Goal: Entertainment & Leisure: Consume media (video, audio)

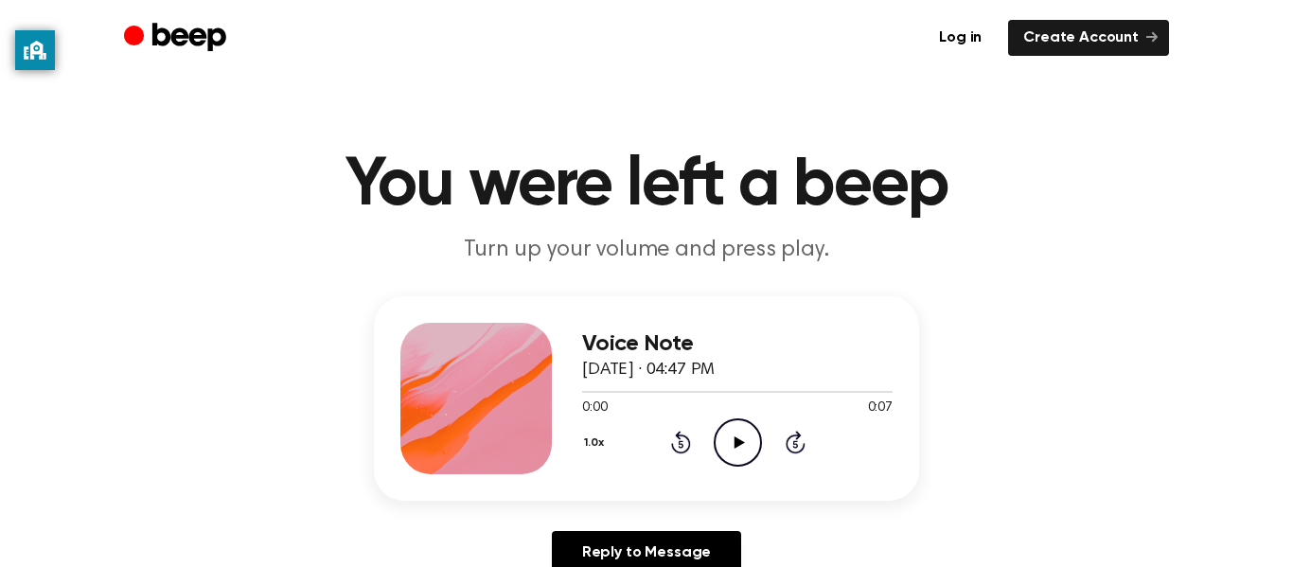
click at [756, 453] on icon "Play Audio" at bounding box center [738, 442] width 48 height 48
click at [737, 450] on icon "Play Audio" at bounding box center [738, 442] width 48 height 48
click at [749, 439] on icon "Play Audio" at bounding box center [738, 442] width 48 height 48
click at [735, 441] on icon at bounding box center [738, 442] width 10 height 12
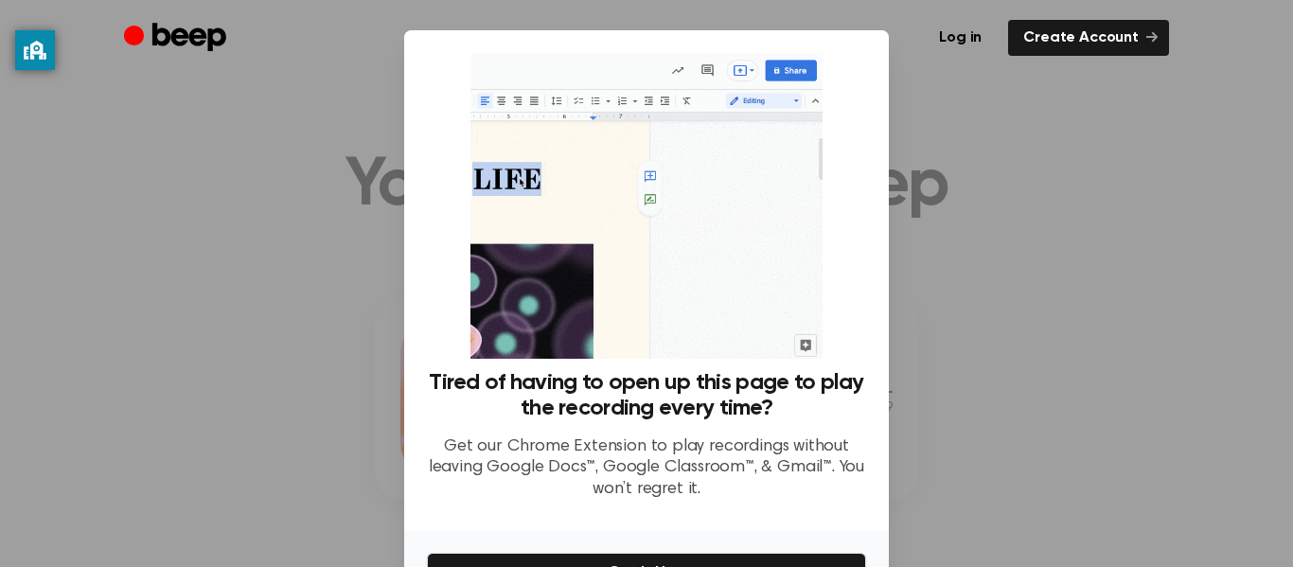
click at [269, 264] on div at bounding box center [646, 283] width 1293 height 567
click at [359, 257] on div at bounding box center [646, 283] width 1293 height 567
click at [758, 221] on img at bounding box center [645, 206] width 351 height 306
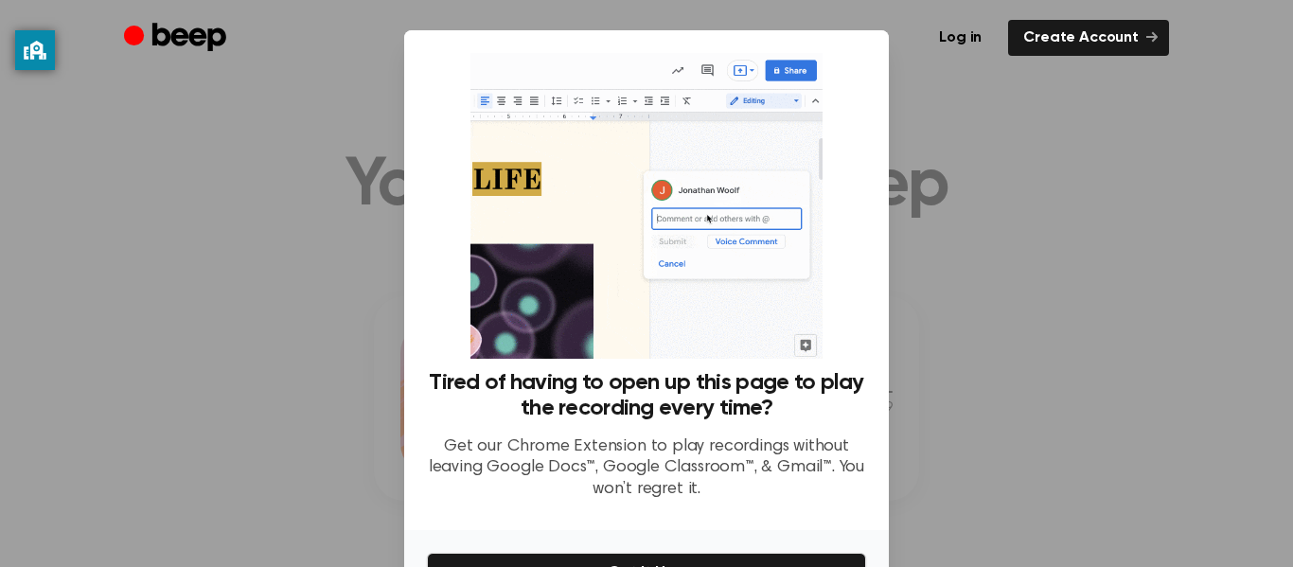
click at [734, 243] on img at bounding box center [645, 206] width 351 height 306
click at [776, 306] on img at bounding box center [645, 206] width 351 height 306
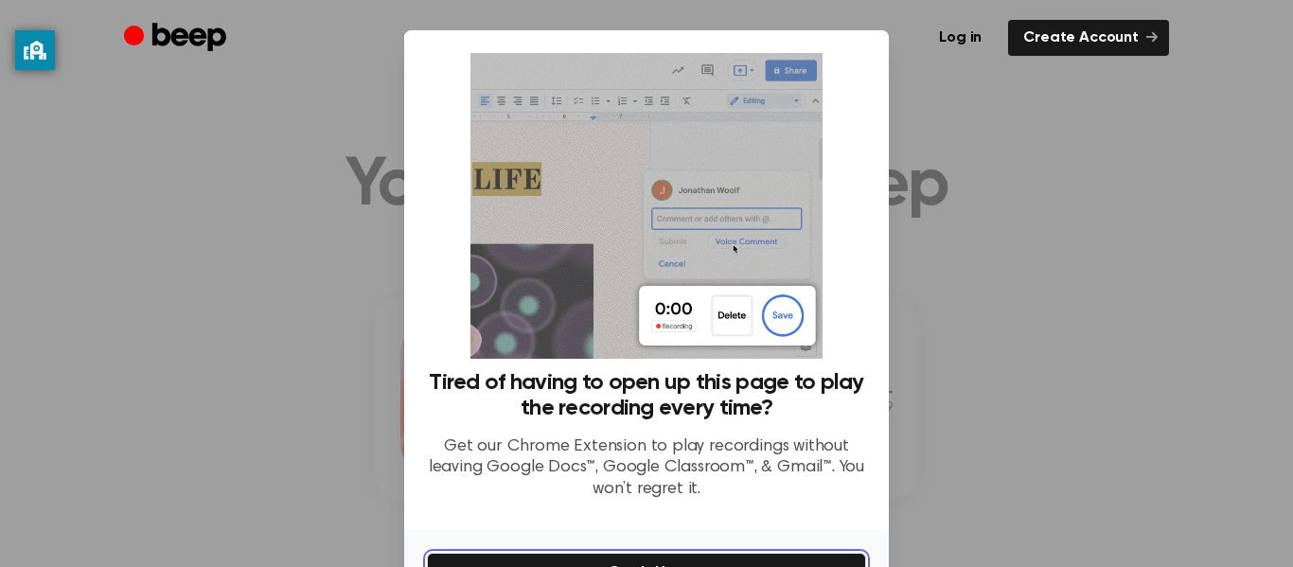
click at [541, 556] on button "Get It Now" at bounding box center [646, 573] width 439 height 40
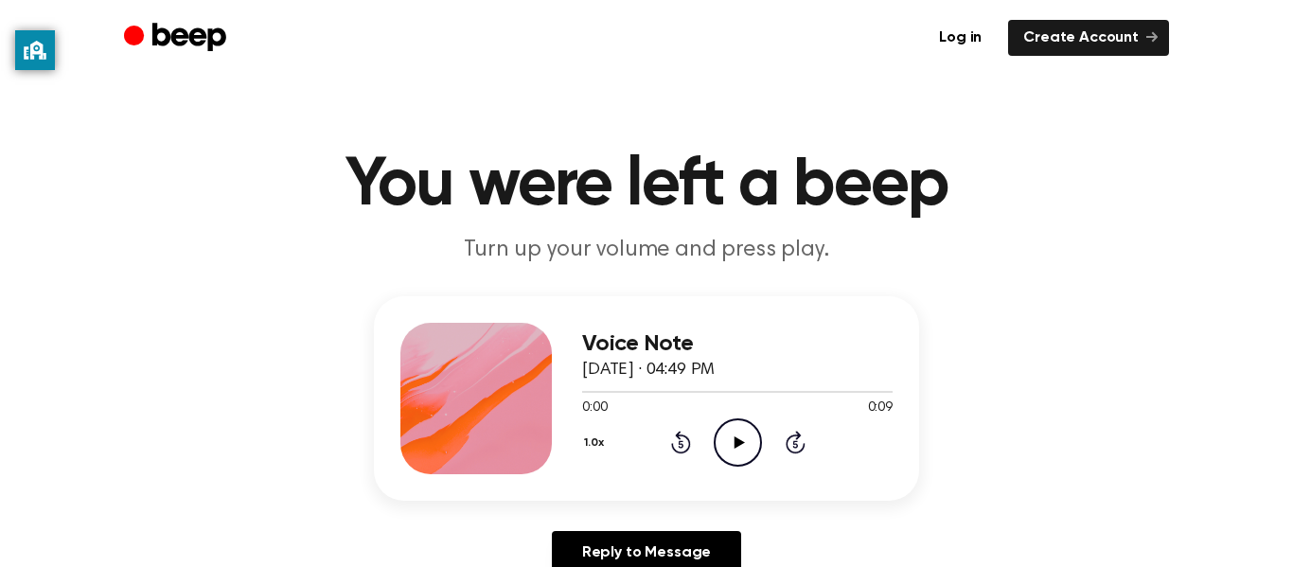
drag, startPoint x: 756, startPoint y: 435, endPoint x: 747, endPoint y: 436, distance: 9.5
click at [747, 436] on icon "Play Audio" at bounding box center [738, 442] width 48 height 48
click at [747, 436] on icon "Pause Audio" at bounding box center [738, 442] width 48 height 48
click at [747, 436] on icon "Play Audio" at bounding box center [738, 442] width 48 height 48
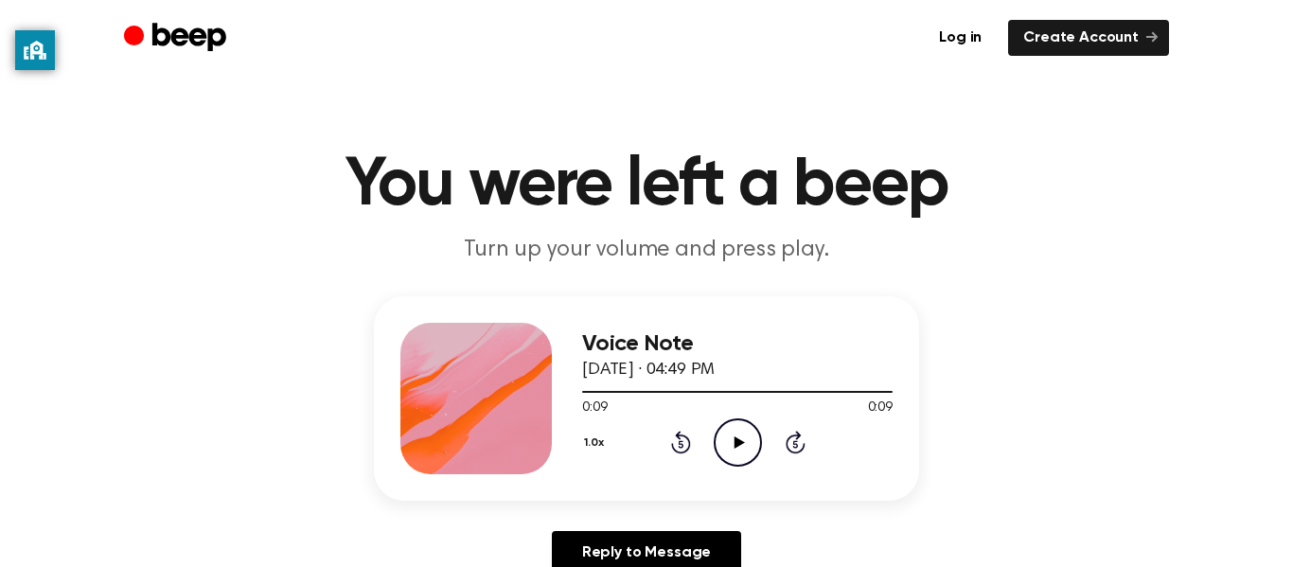
click at [735, 445] on icon at bounding box center [738, 442] width 10 height 12
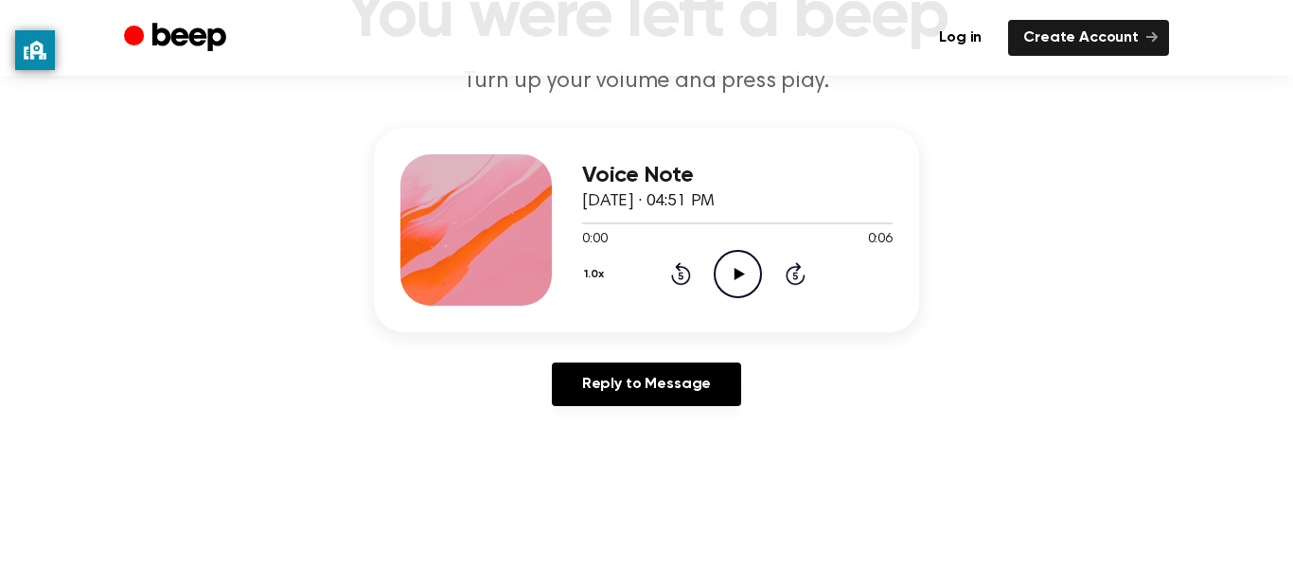
click at [728, 285] on icon "Play Audio" at bounding box center [738, 274] width 48 height 48
